Goal: Navigation & Orientation: Find specific page/section

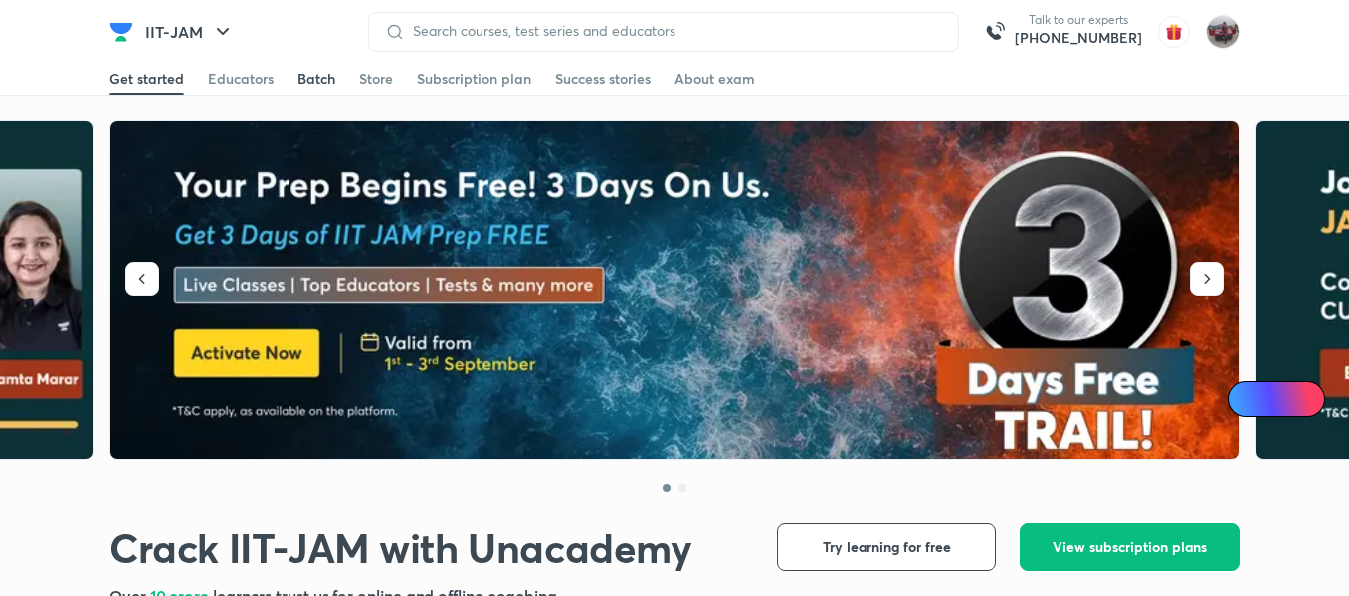
click at [321, 75] on div "Batch" at bounding box center [316, 79] width 38 height 20
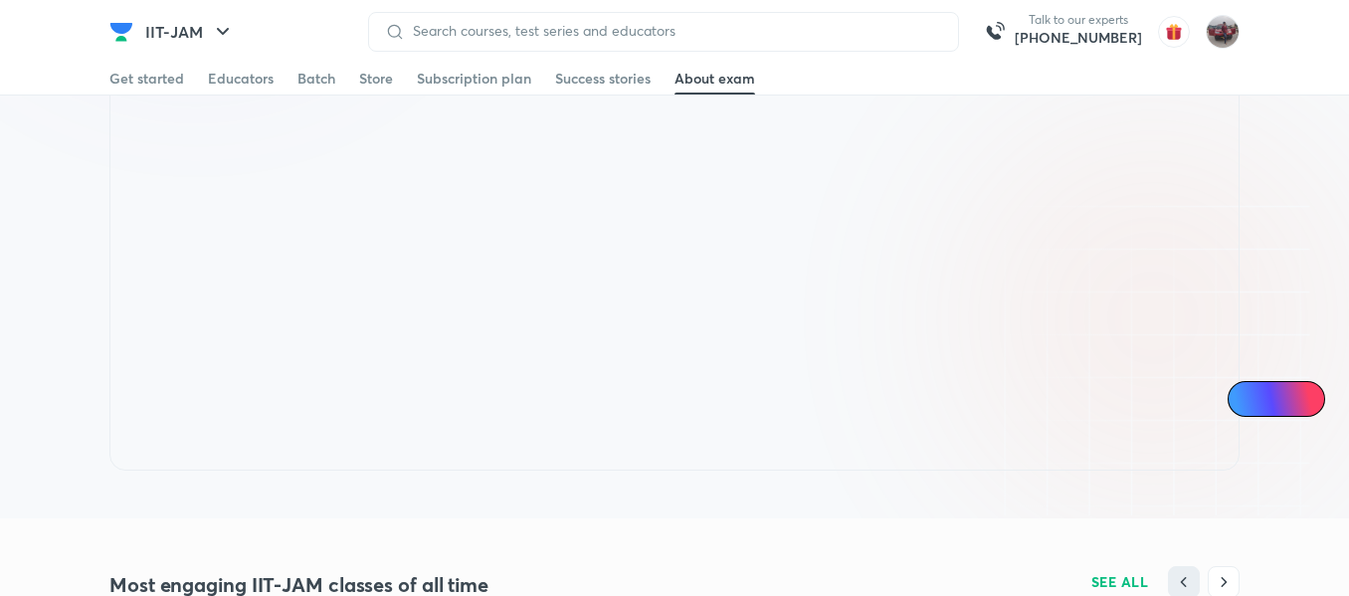
scroll to position [1256, 0]
click at [312, 90] on link "Batch" at bounding box center [316, 79] width 38 height 32
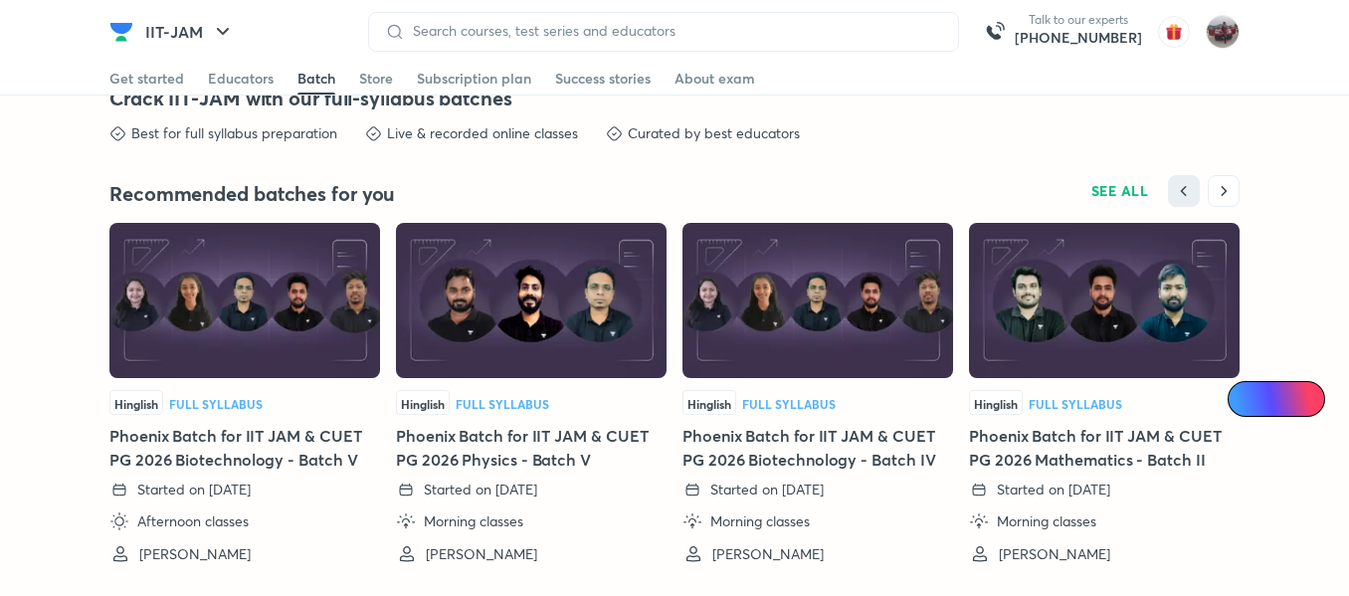
scroll to position [4072, 0]
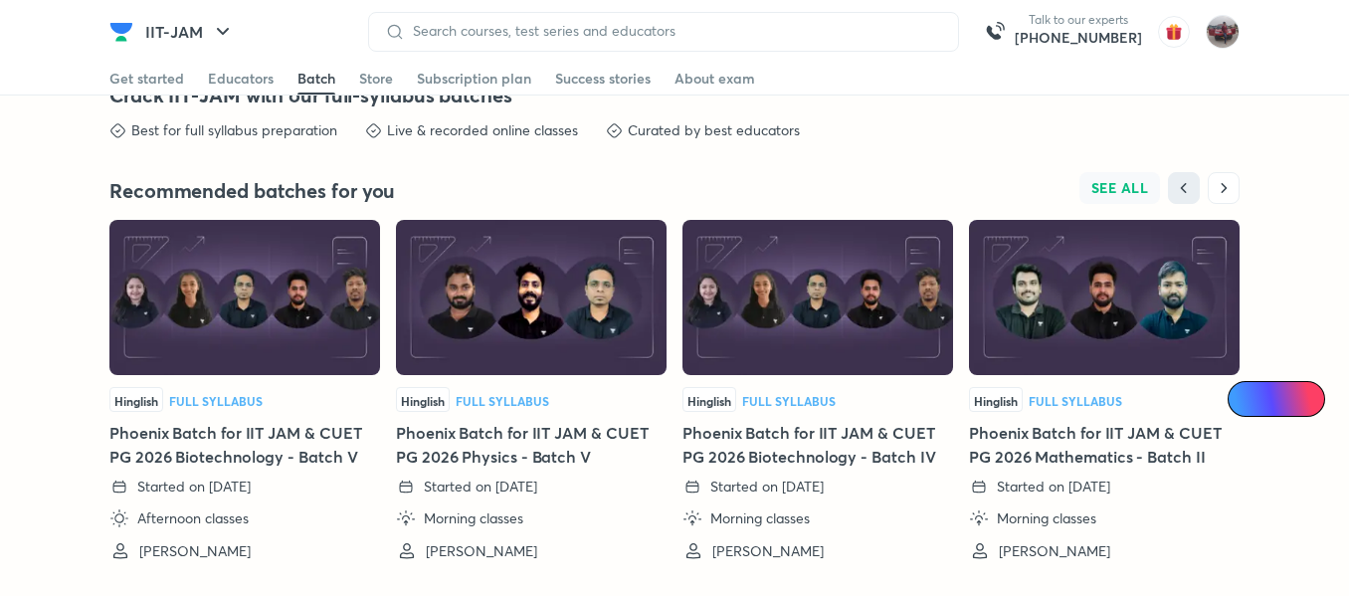
click at [1128, 195] on span "SEE ALL" at bounding box center [1120, 188] width 58 height 14
